Goal: Transaction & Acquisition: Purchase product/service

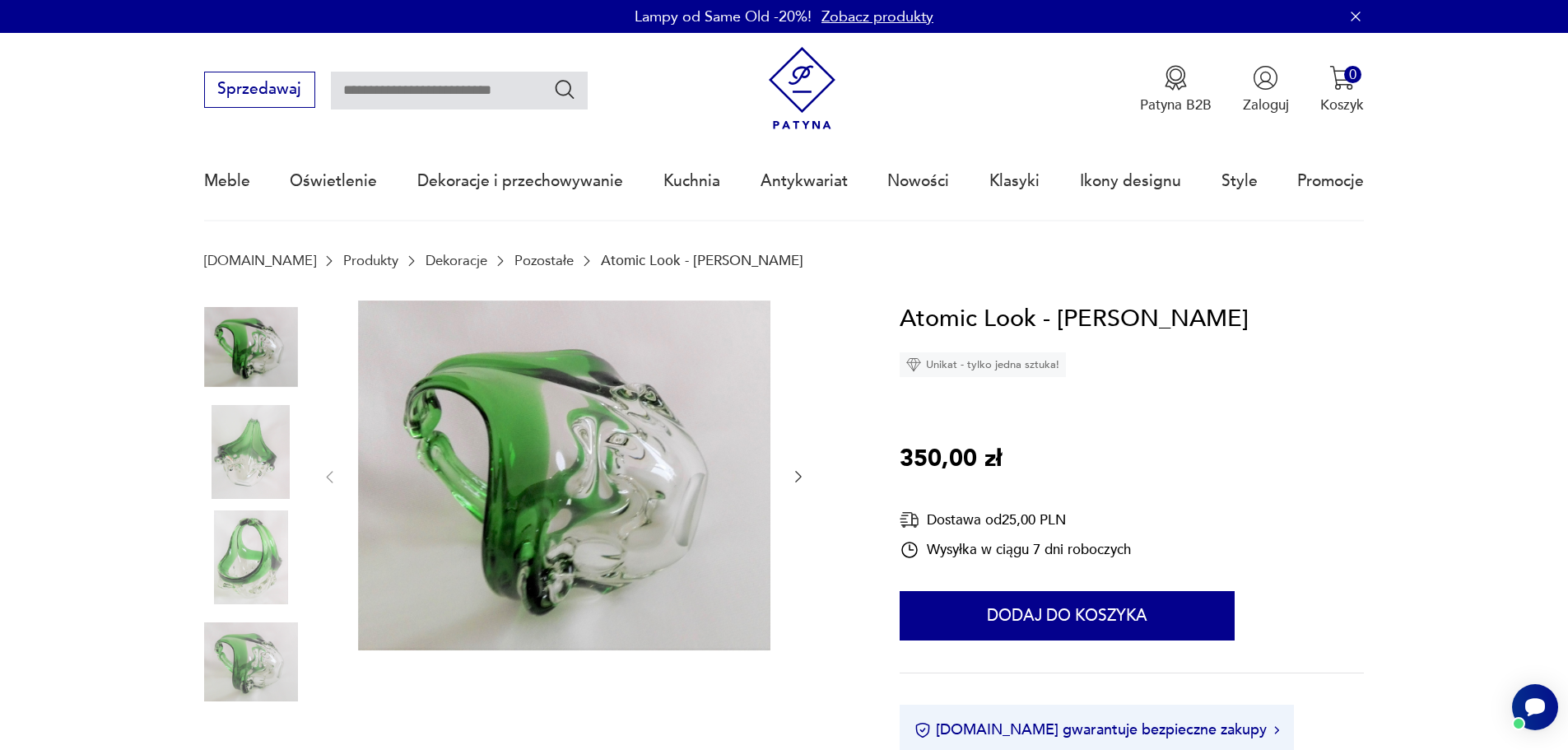
click at [231, 447] on img at bounding box center [251, 451] width 94 height 94
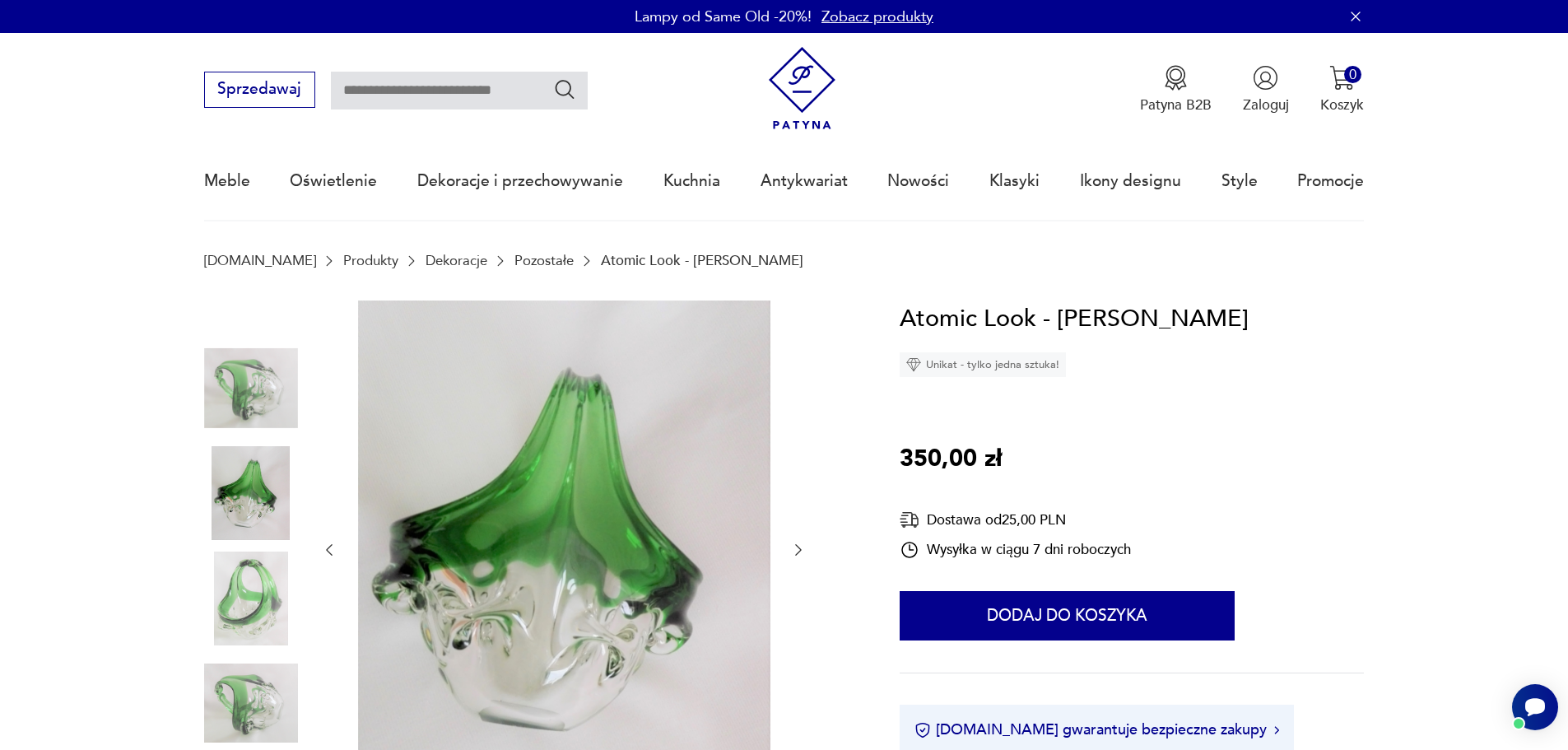
click at [274, 608] on img at bounding box center [251, 598] width 94 height 94
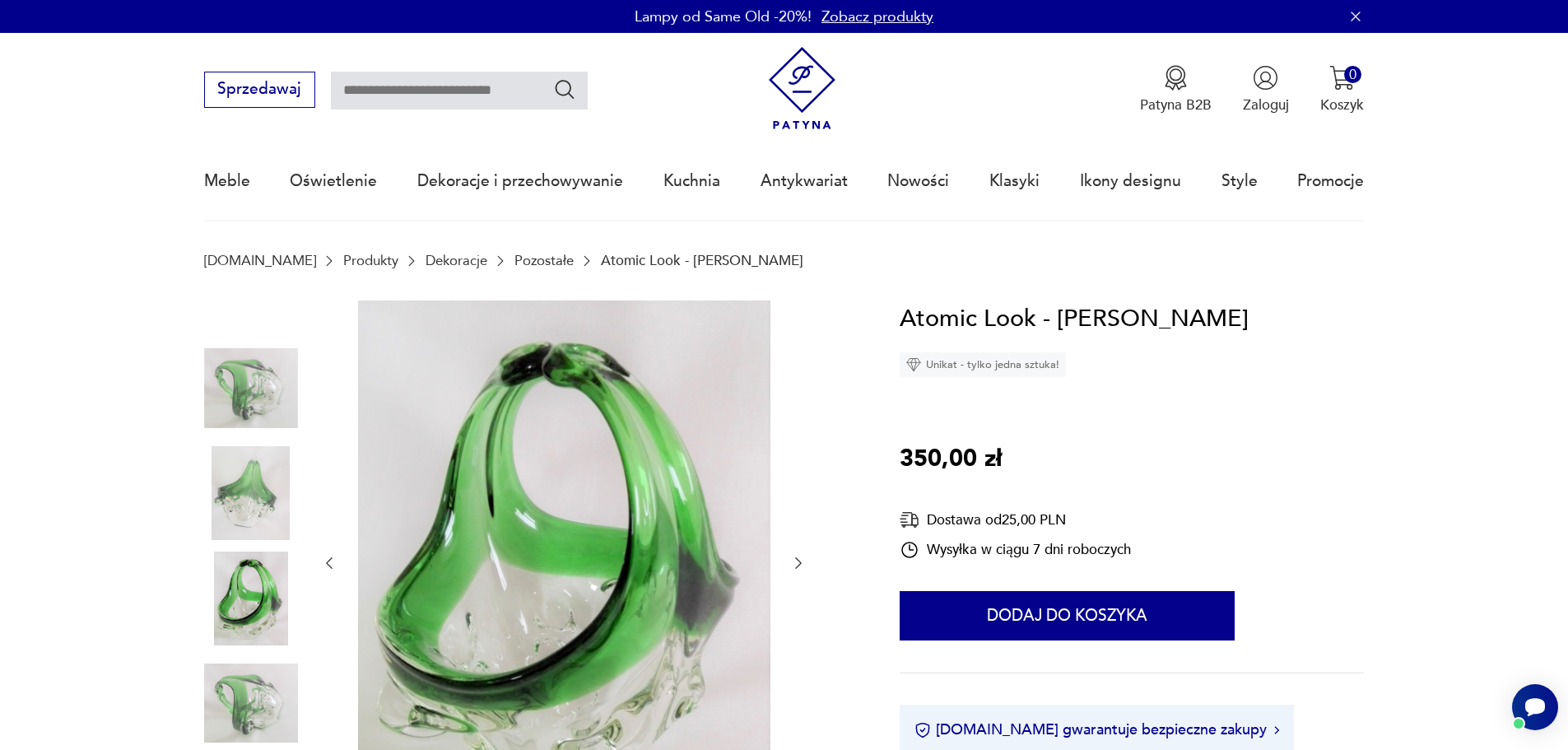
click at [267, 684] on img at bounding box center [251, 702] width 94 height 94
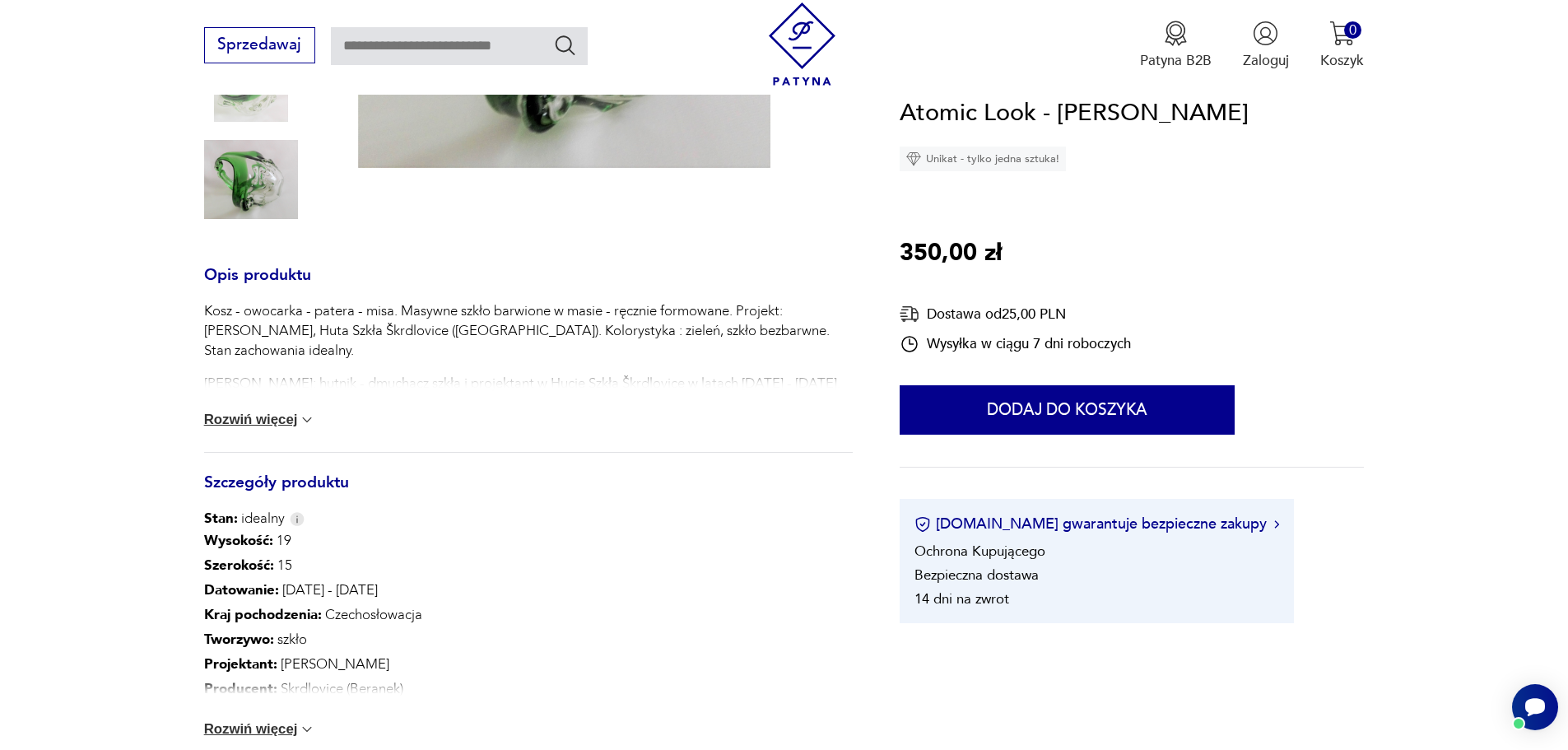
scroll to position [494, 0]
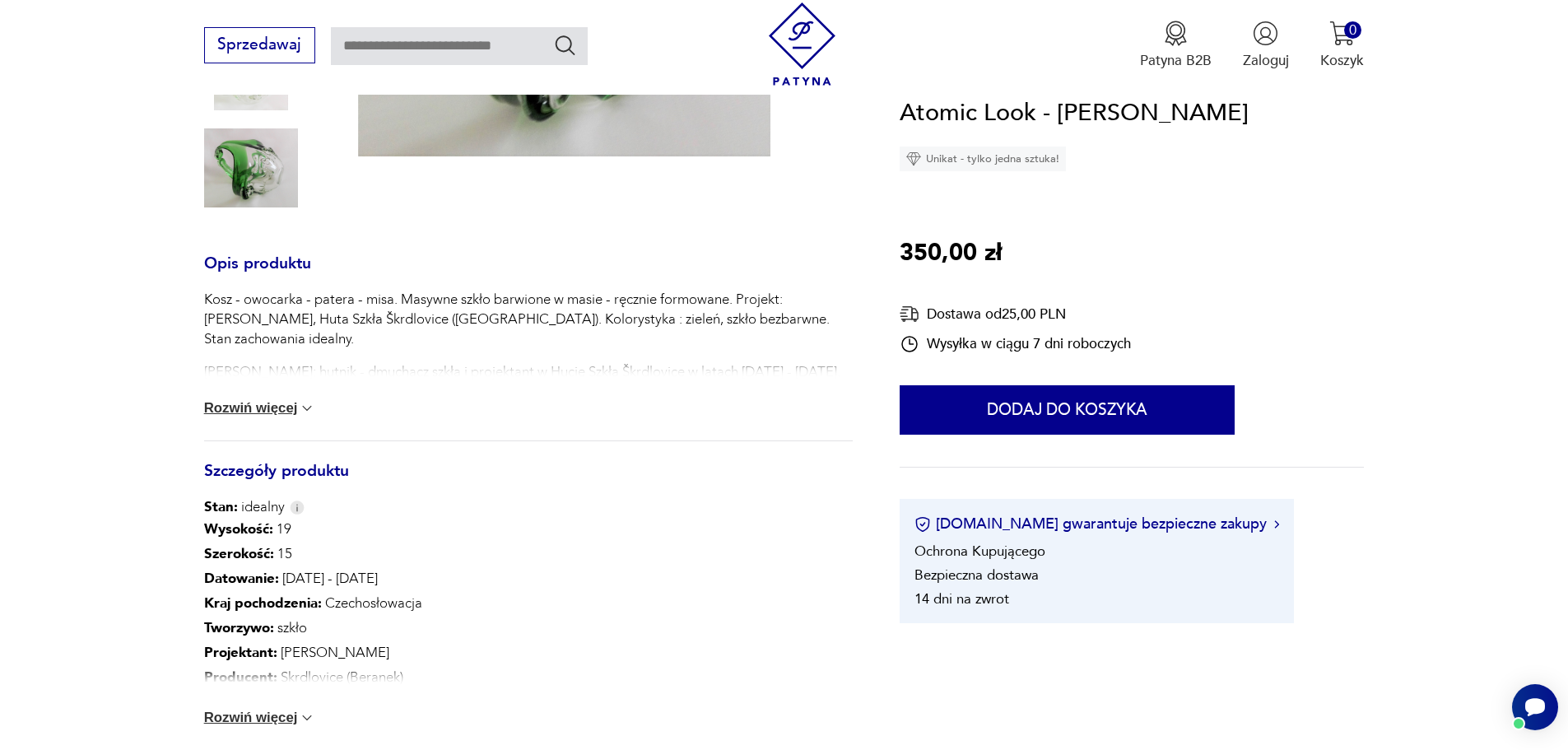
click at [302, 719] on img at bounding box center [307, 718] width 16 height 16
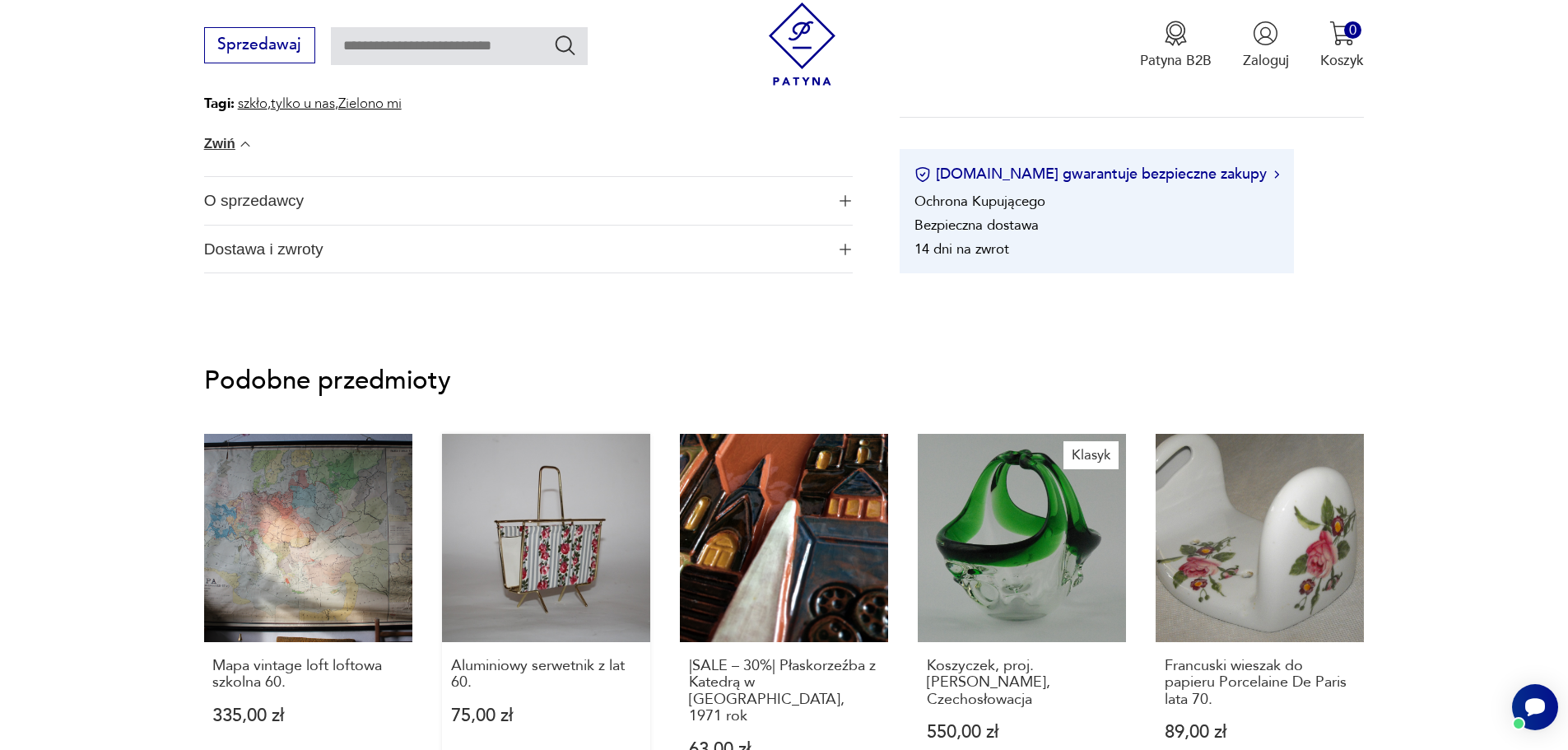
scroll to position [1317, 0]
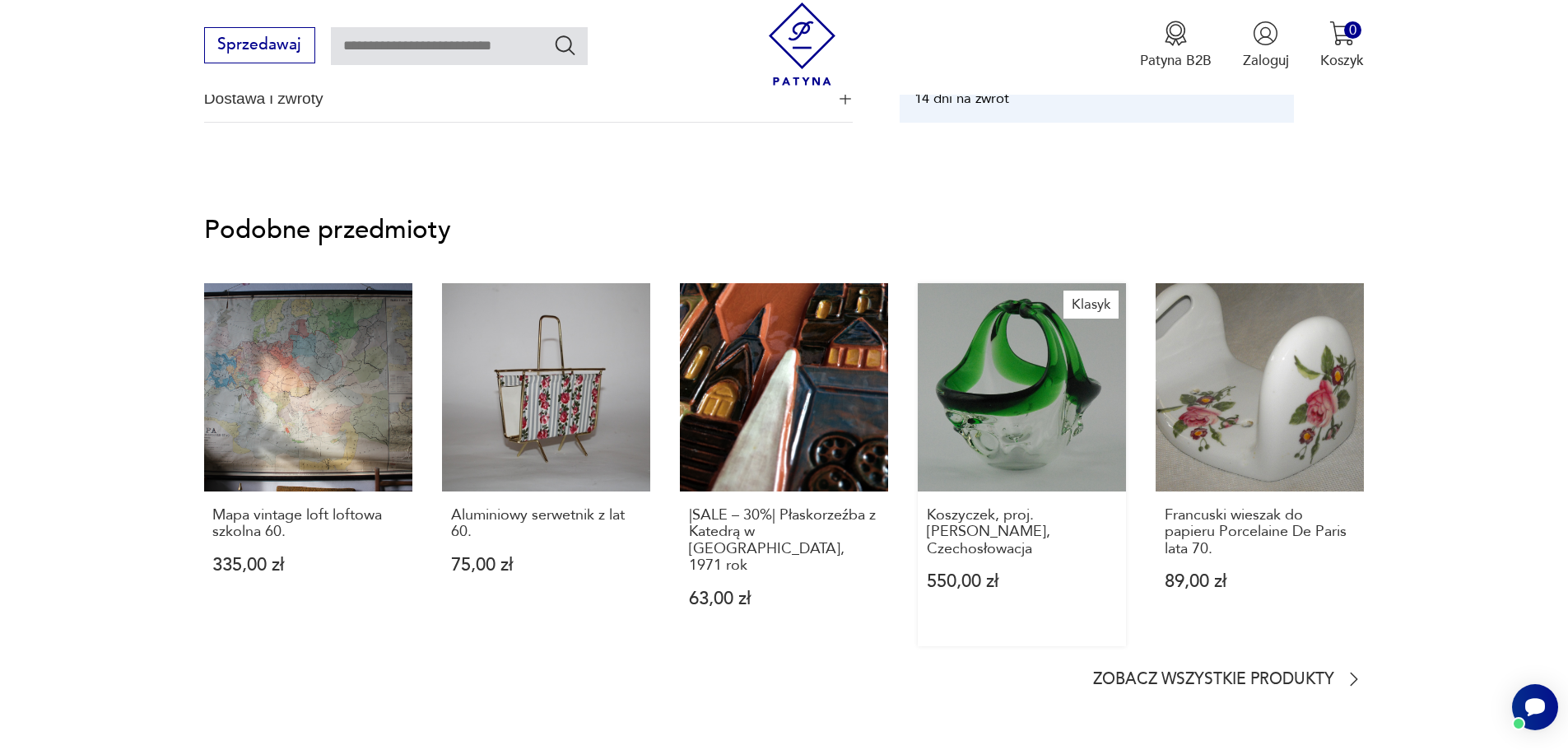
click at [1076, 438] on link "[PERSON_NAME], proj. [PERSON_NAME], Czechosłowacja 550,00 zł" at bounding box center [1022, 465] width 208 height 363
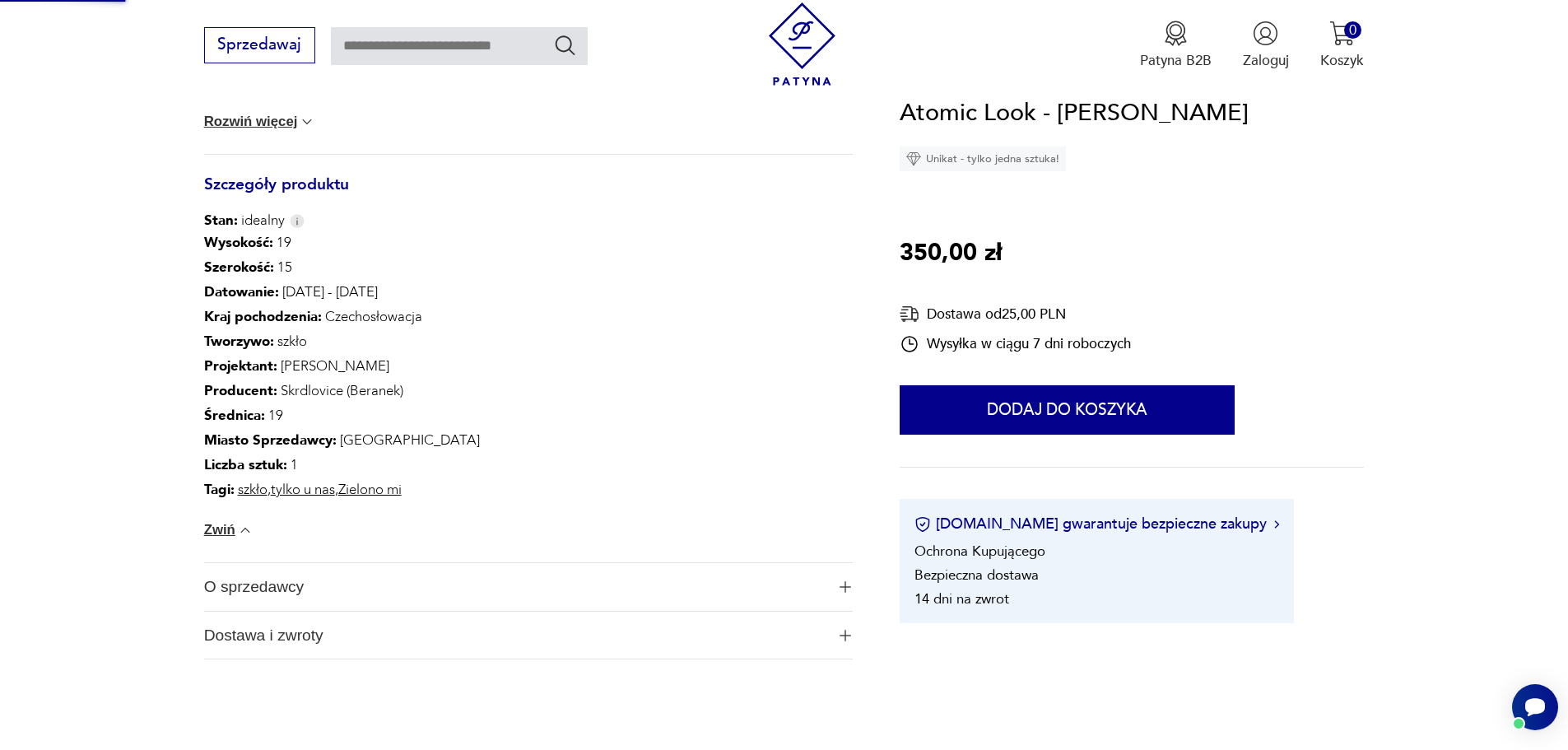
scroll to position [170, 0]
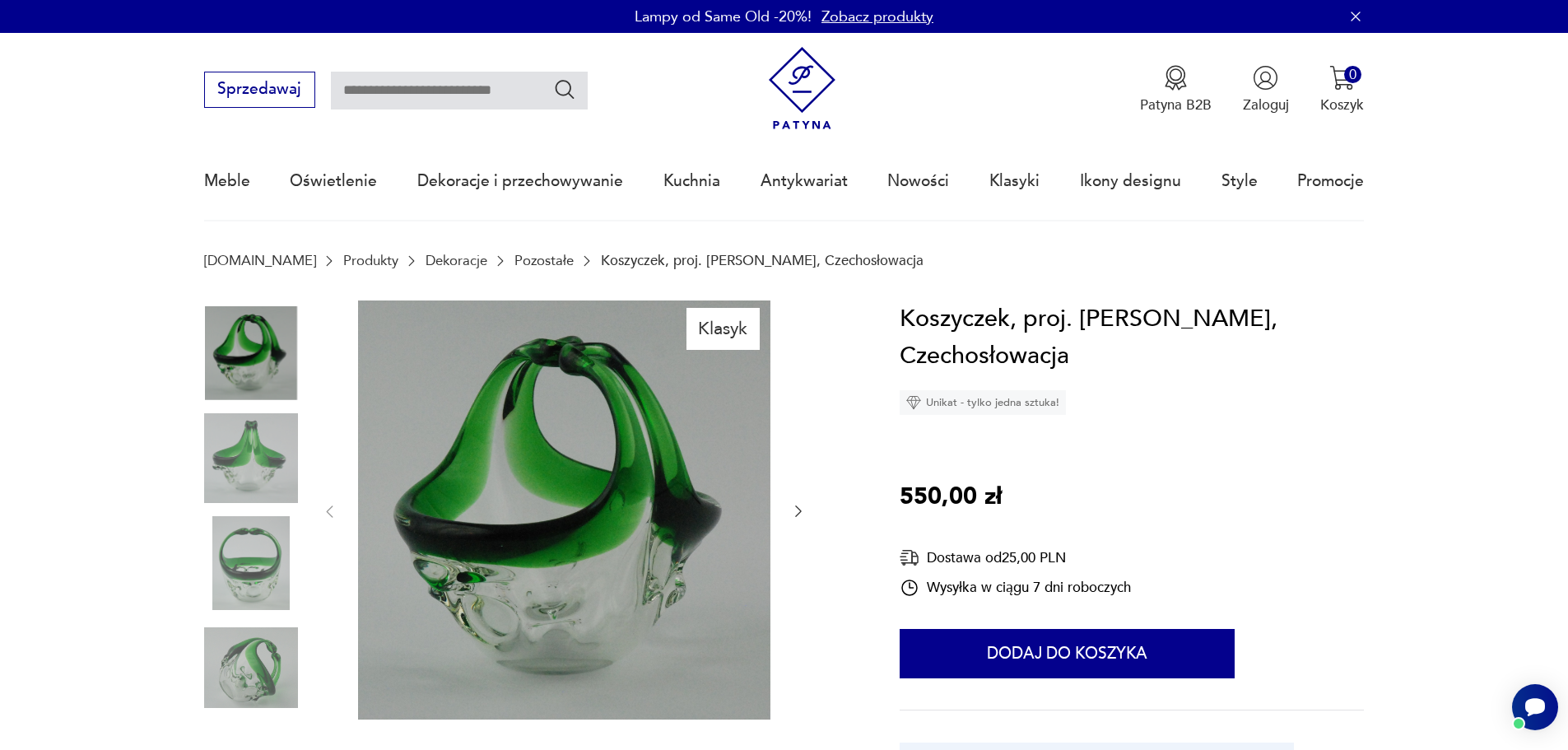
click at [256, 433] on img at bounding box center [251, 458] width 94 height 94
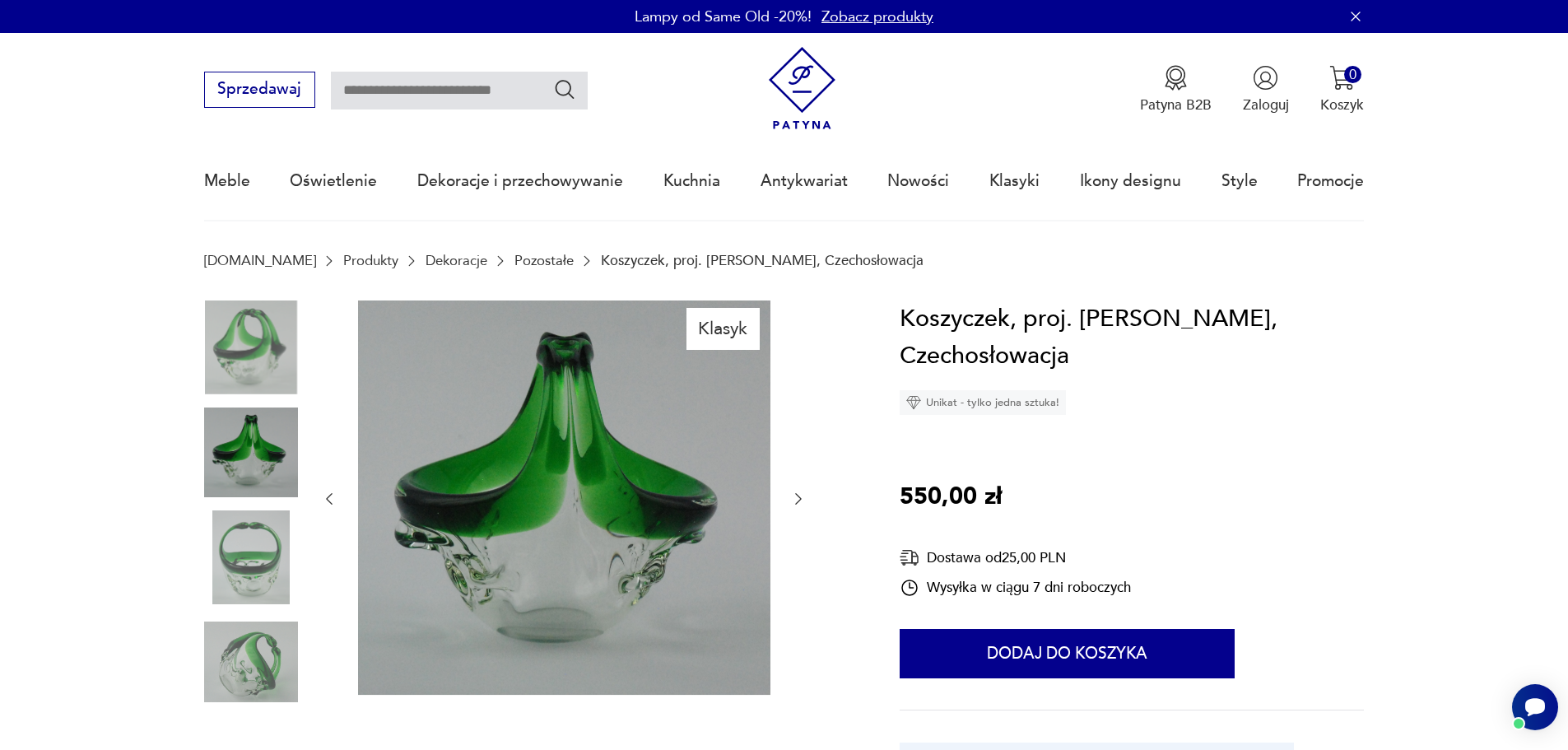
click at [247, 519] on img at bounding box center [251, 557] width 94 height 94
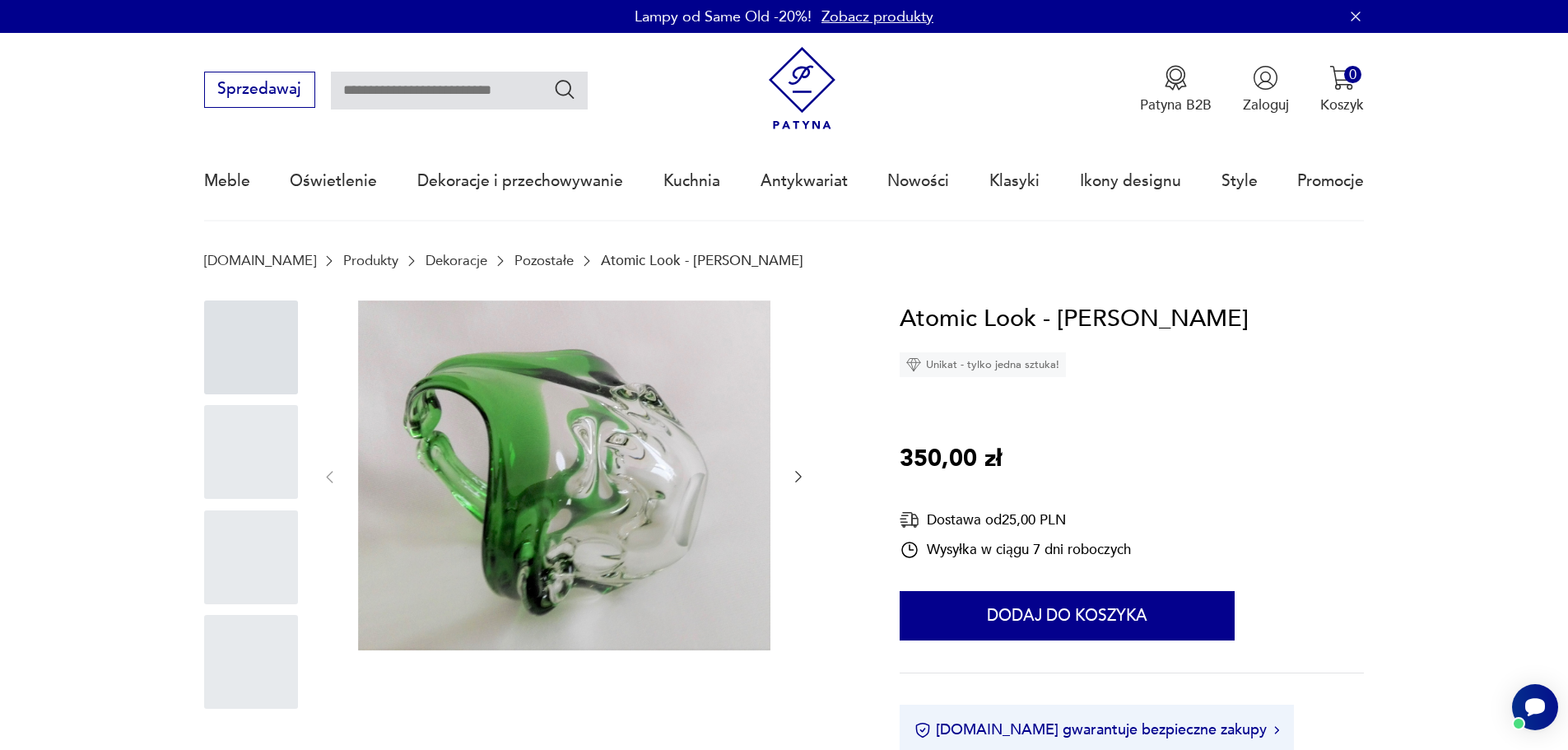
scroll to position [159, 0]
